Goal: Task Accomplishment & Management: Manage account settings

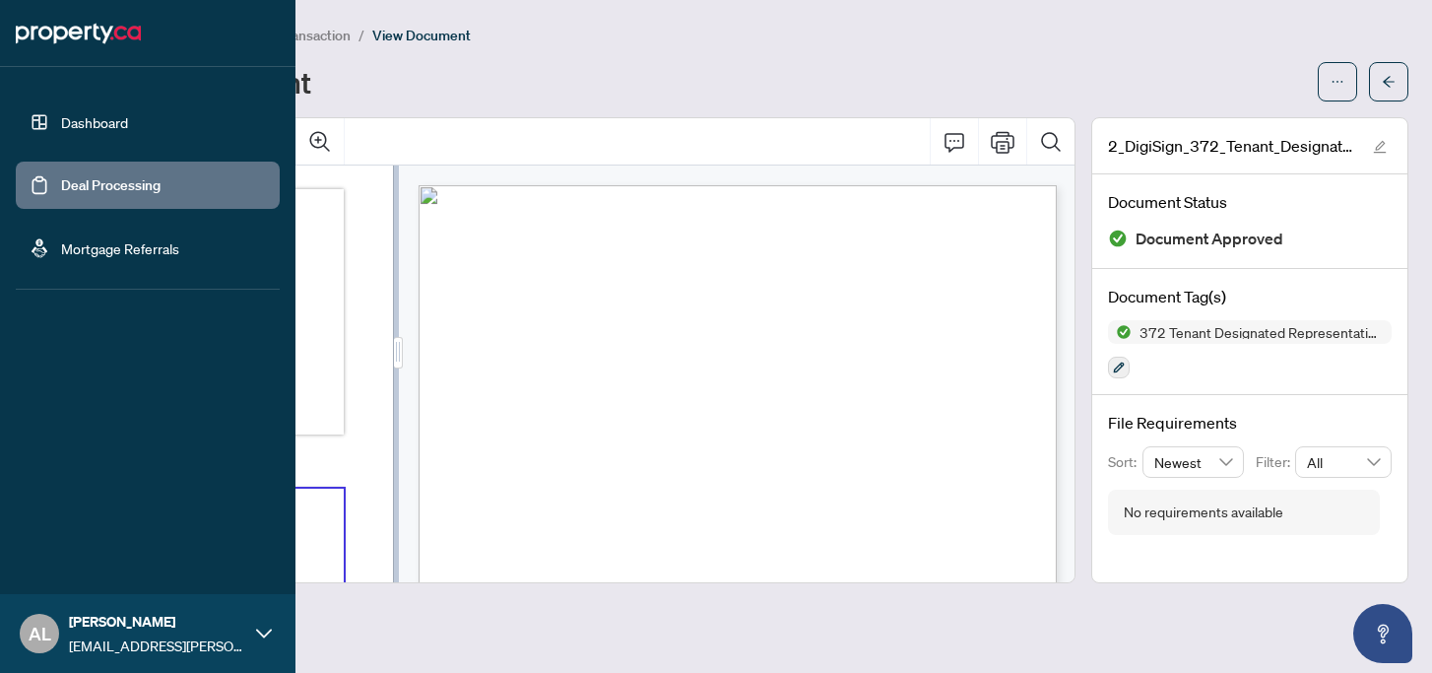
scroll to position [973, 0]
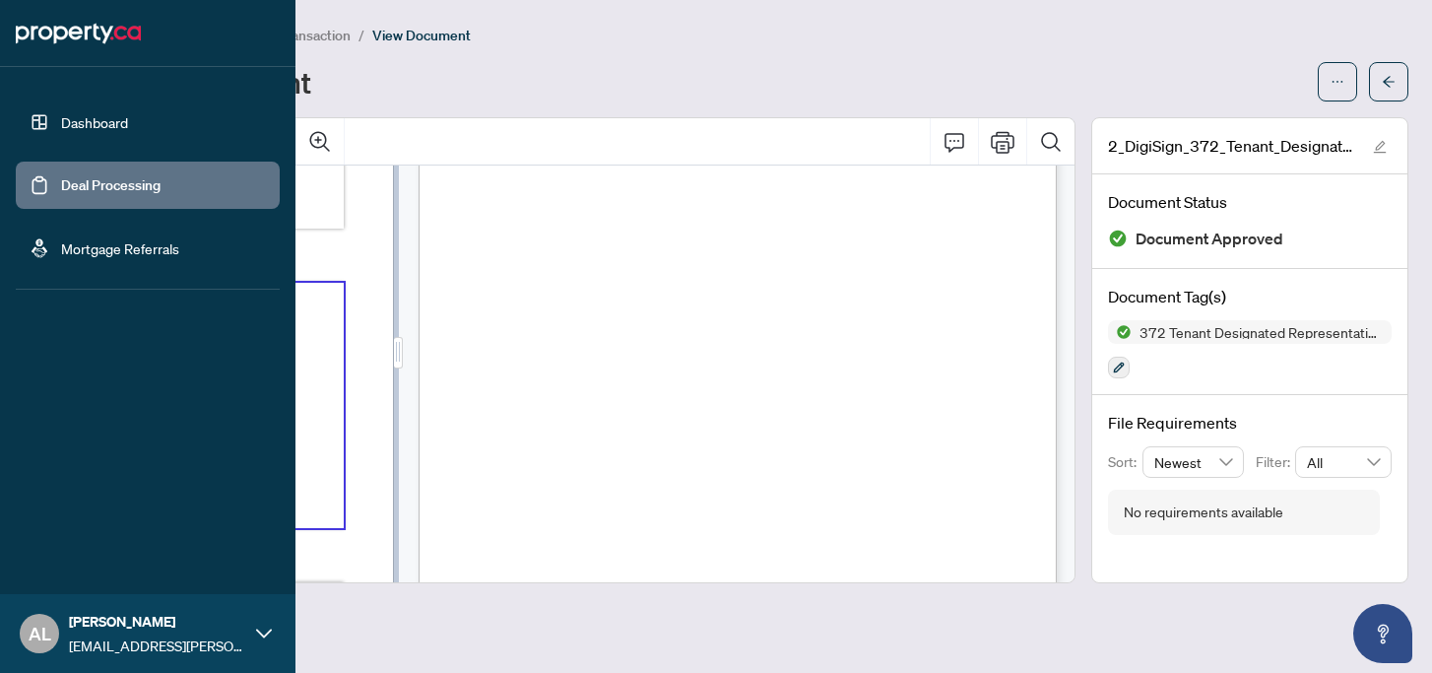
click at [75, 115] on link "Dashboard" at bounding box center [94, 122] width 67 height 18
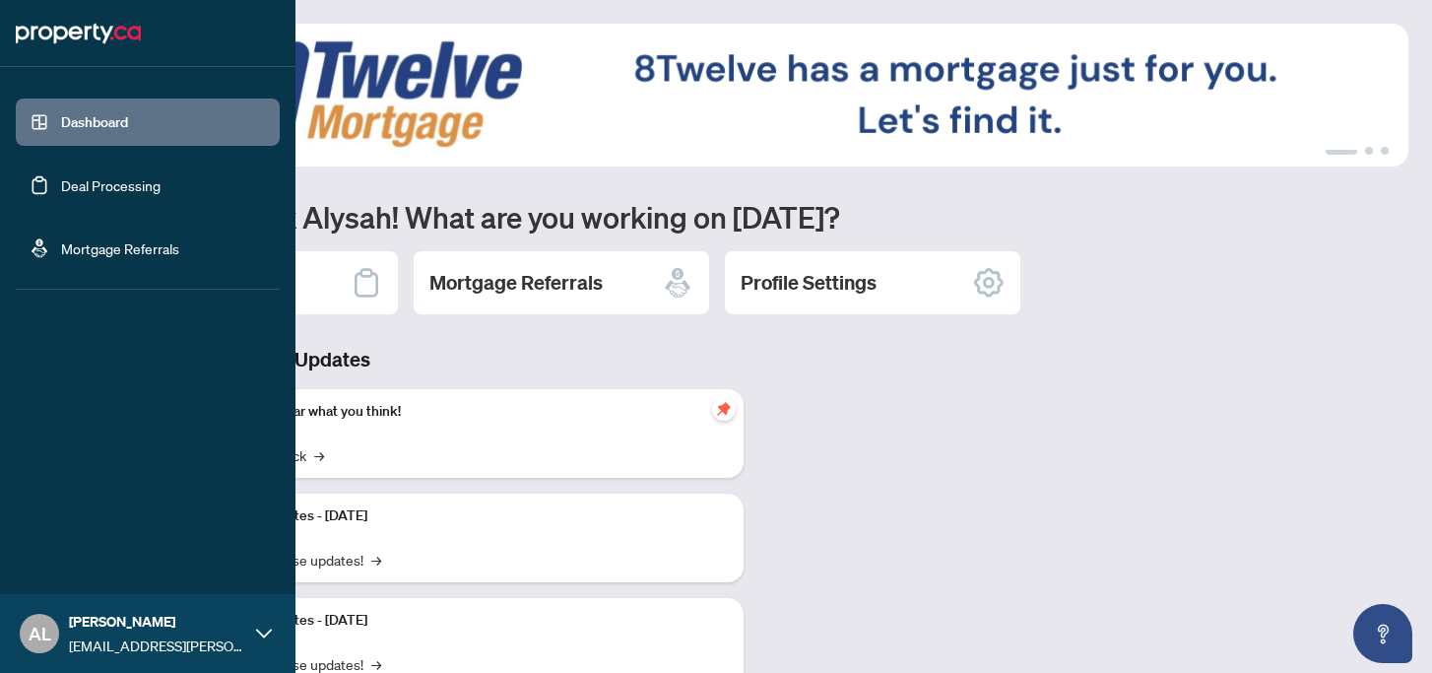
click at [139, 190] on link "Deal Processing" at bounding box center [110, 185] width 99 height 18
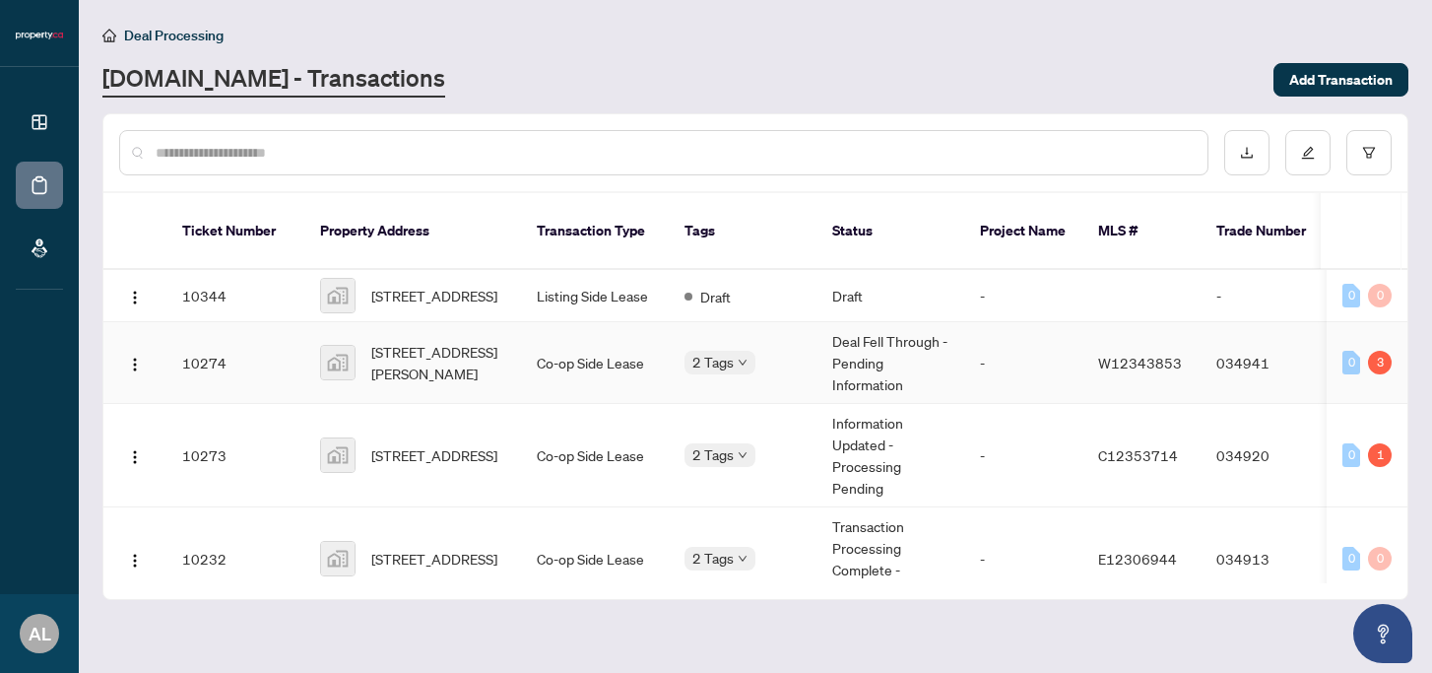
click at [255, 354] on td "10274" at bounding box center [235, 363] width 138 height 82
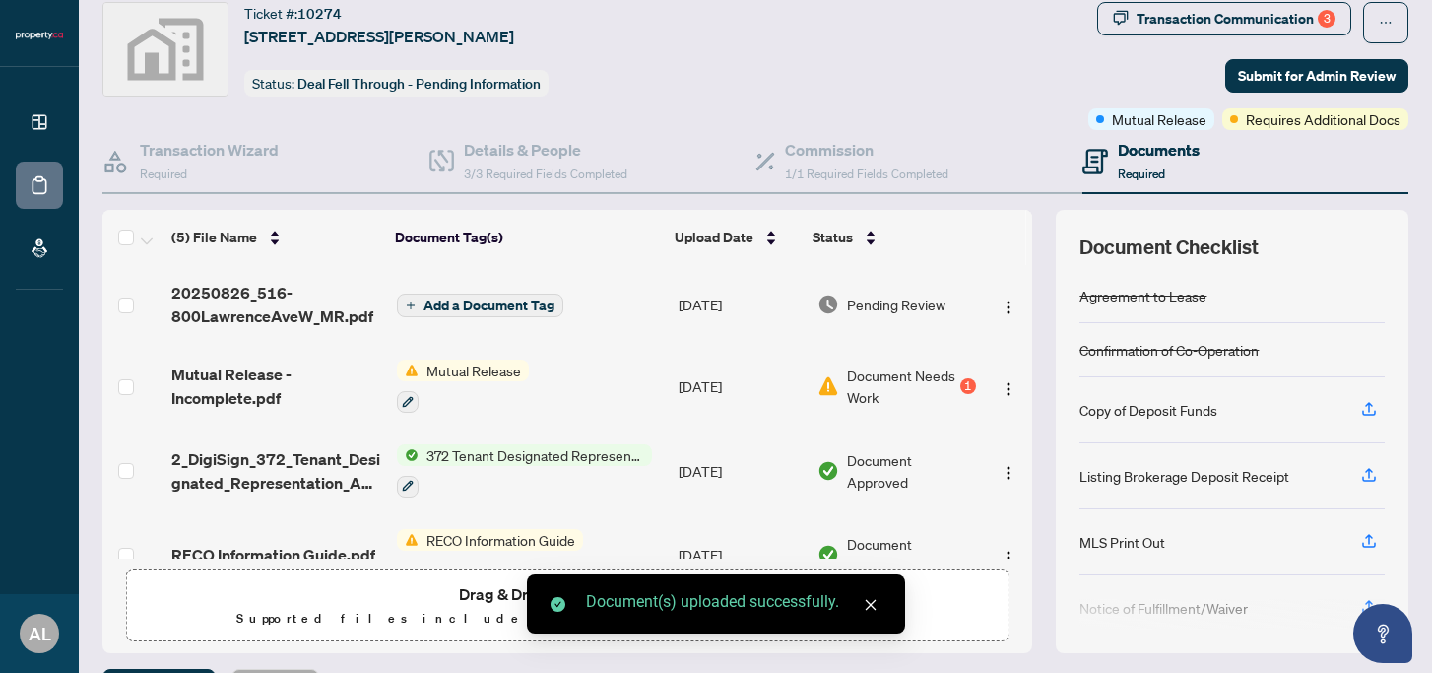
click at [522, 298] on span "Add a Document Tag" at bounding box center [488, 305] width 131 height 14
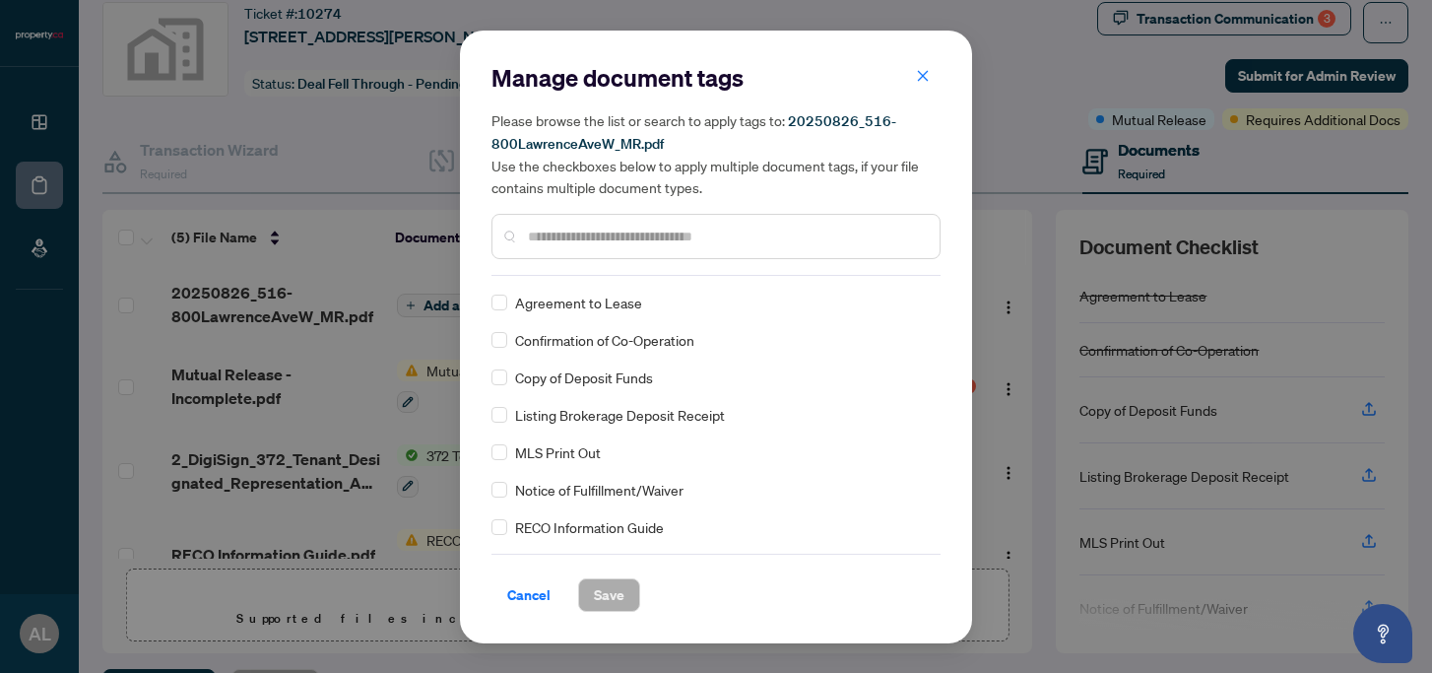
scroll to position [113, 0]
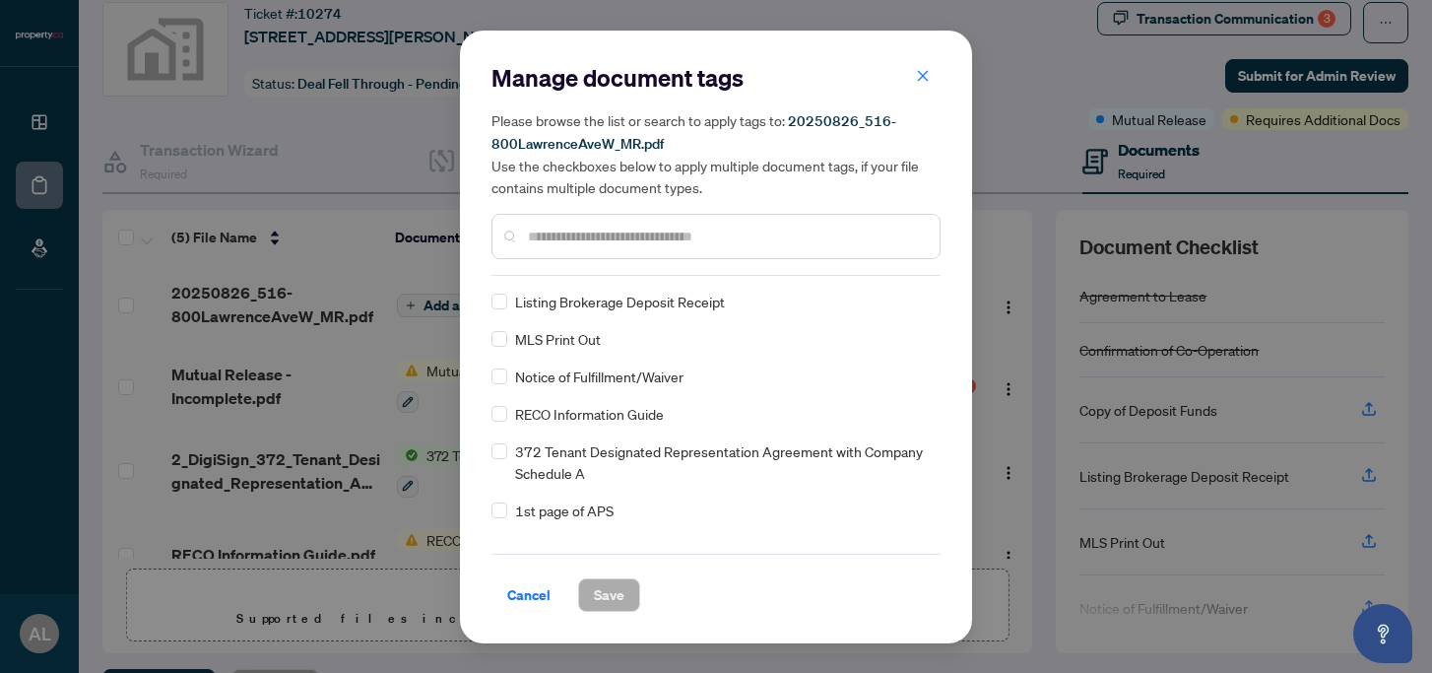
click at [560, 216] on div at bounding box center [715, 236] width 449 height 45
click at [569, 233] on input "text" at bounding box center [726, 237] width 396 height 22
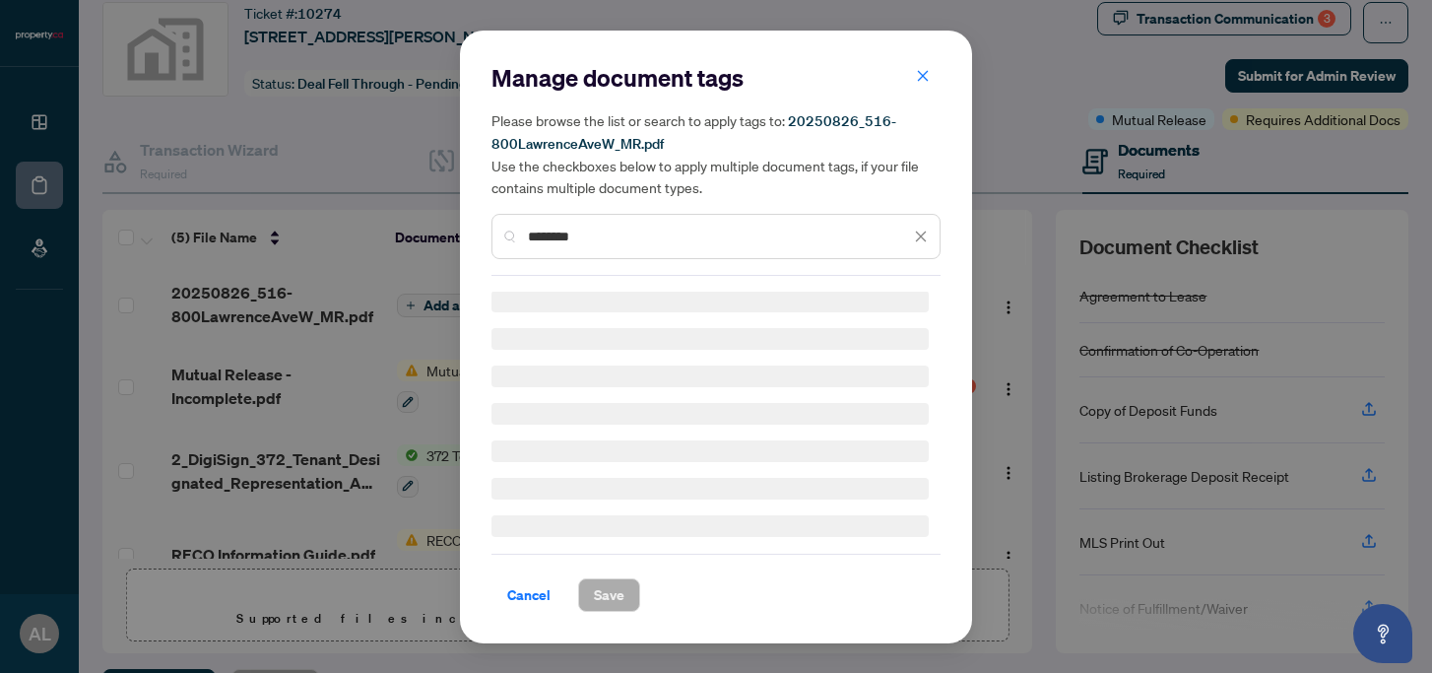
scroll to position [0, 0]
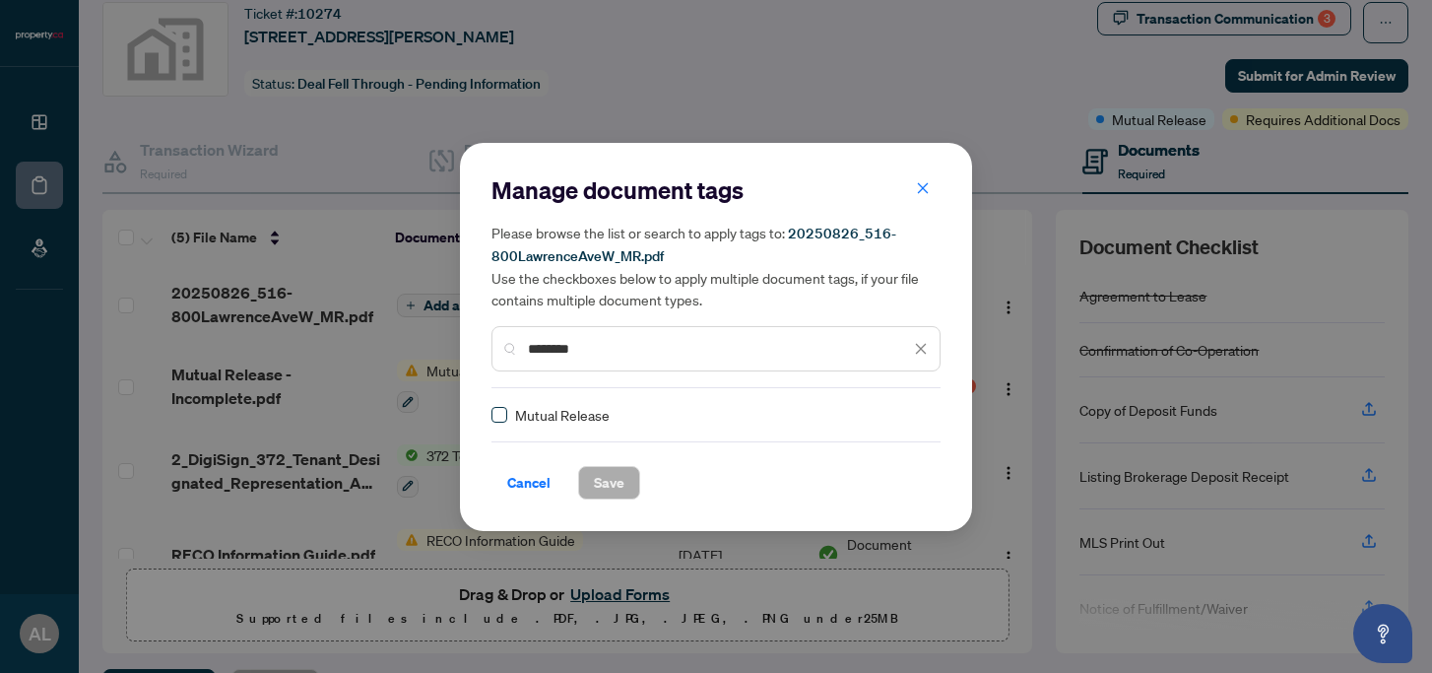
type input "********"
click at [615, 478] on span "Save" at bounding box center [609, 483] width 31 height 32
